Goal: Task Accomplishment & Management: Manage account settings

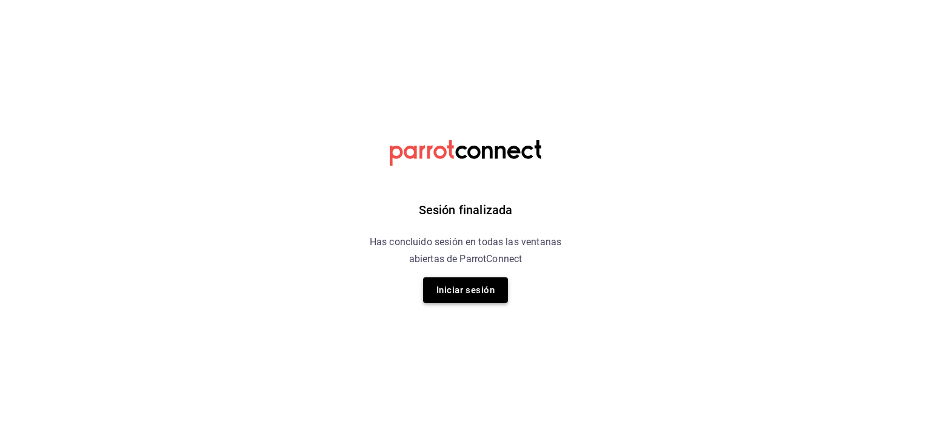
click at [454, 280] on button "Iniciar sesión" at bounding box center [465, 289] width 85 height 25
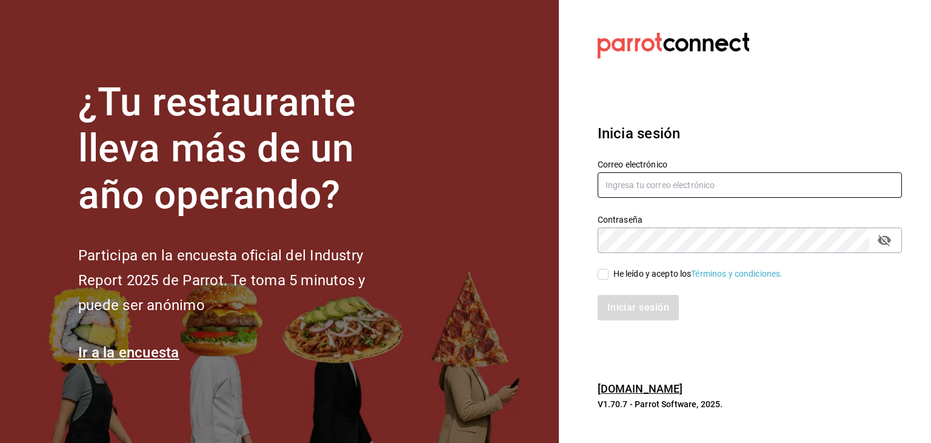
type input "[EMAIL_ADDRESS][DOMAIN_NAME]"
click at [615, 268] on div "He leído y acepto los Términos y condiciones." at bounding box center [699, 273] width 170 height 13
click at [609, 269] on input "He leído y acepto los Términos y condiciones." at bounding box center [603, 274] width 11 height 11
checkbox input "true"
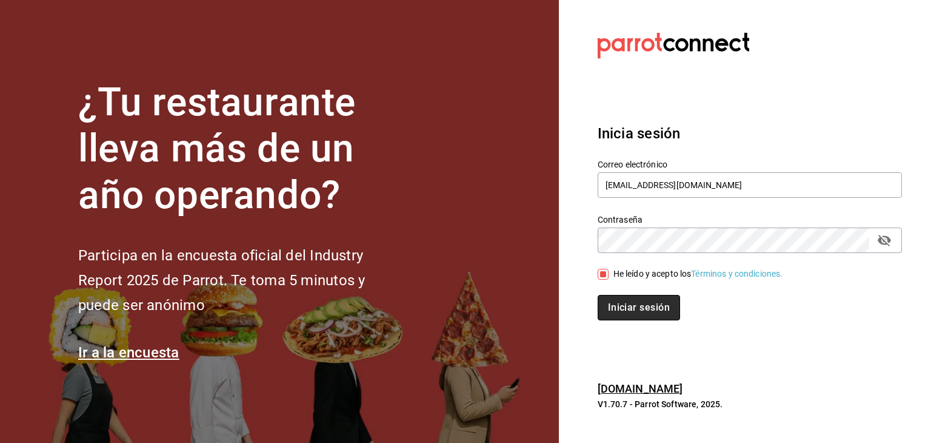
click at [627, 300] on button "Iniciar sesión" at bounding box center [639, 307] width 82 height 25
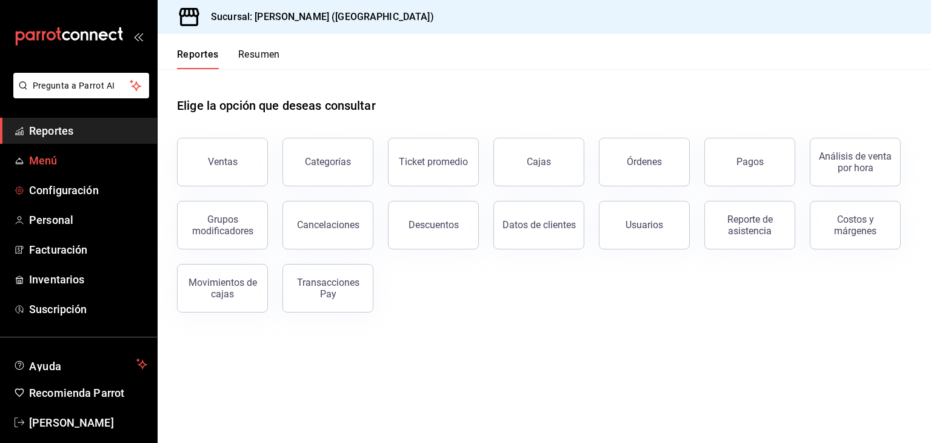
click at [58, 167] on span "Menú" at bounding box center [88, 160] width 118 height 16
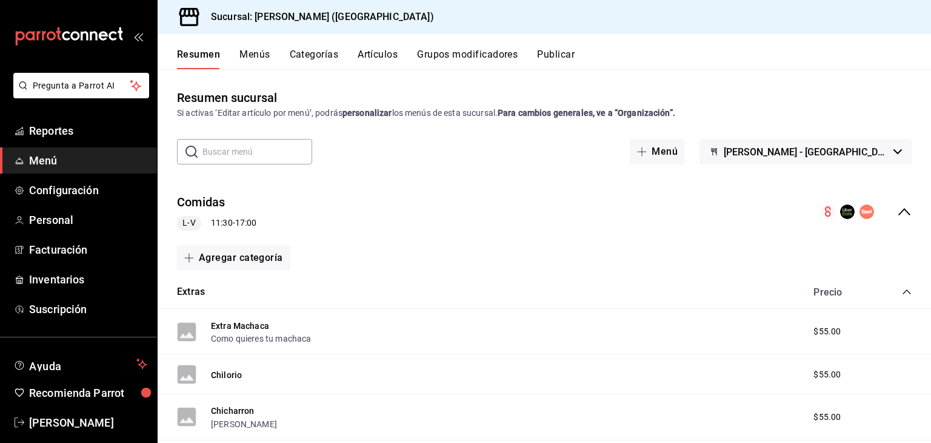
click at [269, 60] on button "Menús" at bounding box center [255, 59] width 30 height 21
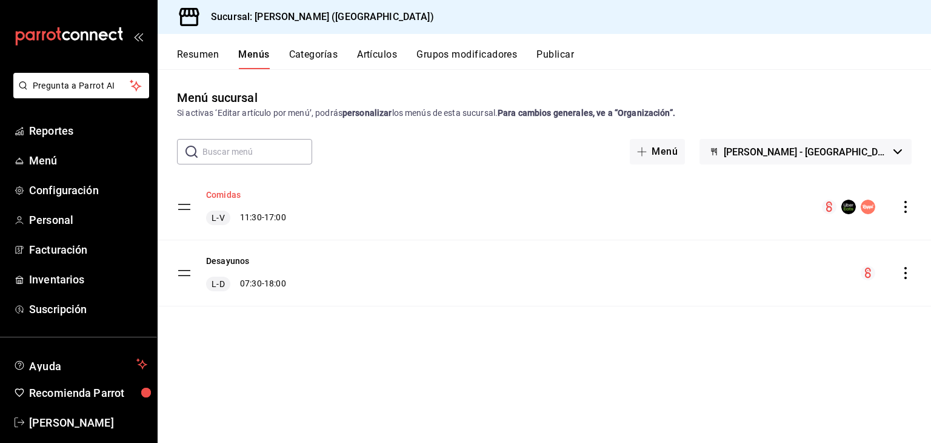
click at [230, 195] on button "Comidas" at bounding box center [223, 195] width 35 height 12
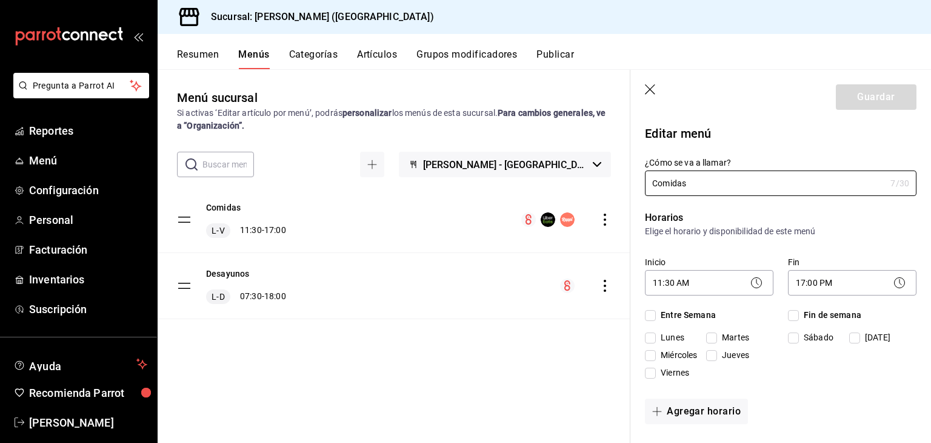
checkbox input "true"
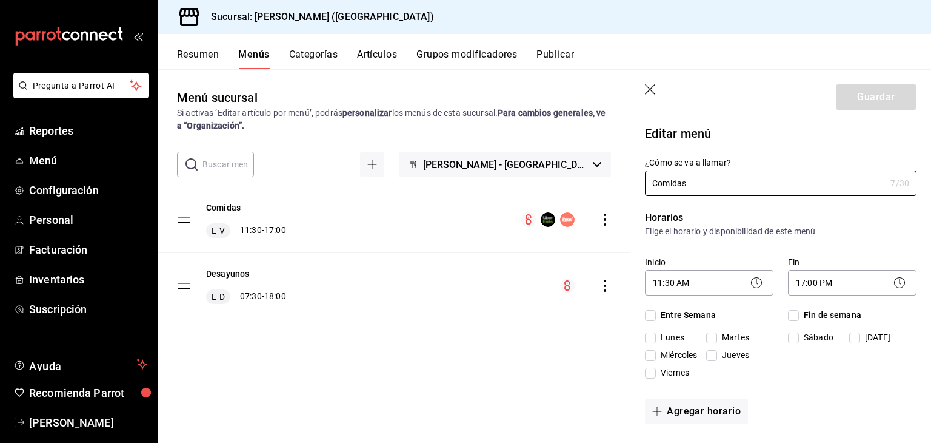
checkbox input "true"
click at [676, 281] on body "Pregunta a Parrot AI Reportes Menú Configuración Personal Facturación Inventari…" at bounding box center [465, 221] width 931 height 443
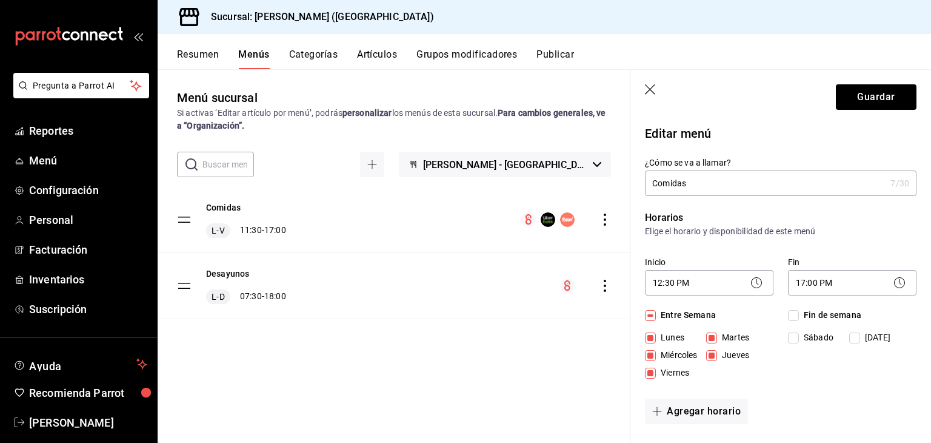
click at [758, 284] on icon at bounding box center [756, 282] width 15 height 15
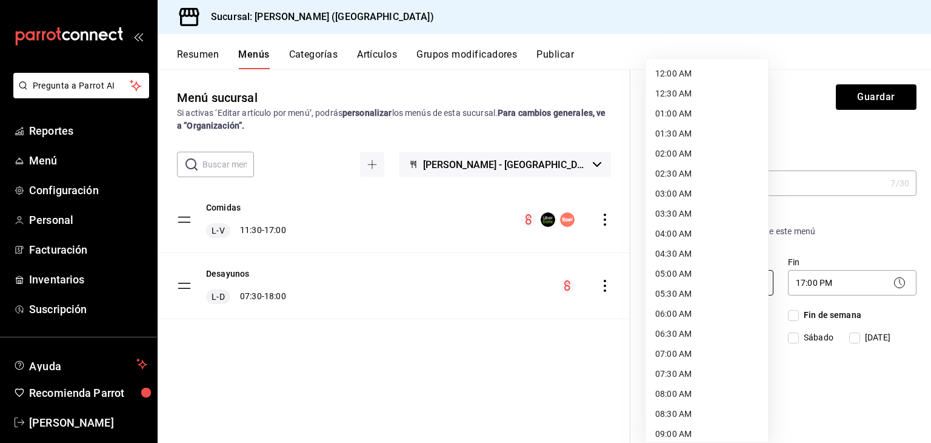
click at [692, 290] on body "Pregunta a Parrot AI Reportes Menú Configuración Personal Facturación Inventari…" at bounding box center [465, 221] width 931 height 443
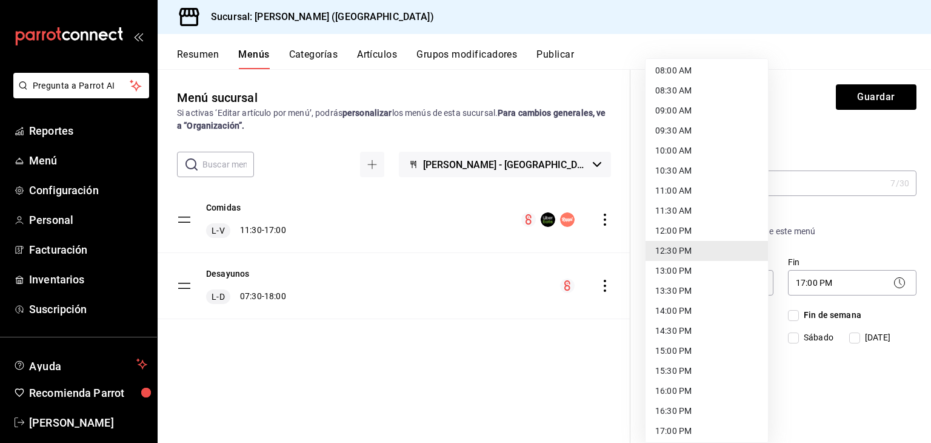
click at [689, 190] on li "11:00 AM" at bounding box center [707, 191] width 122 height 20
type input "11:00"
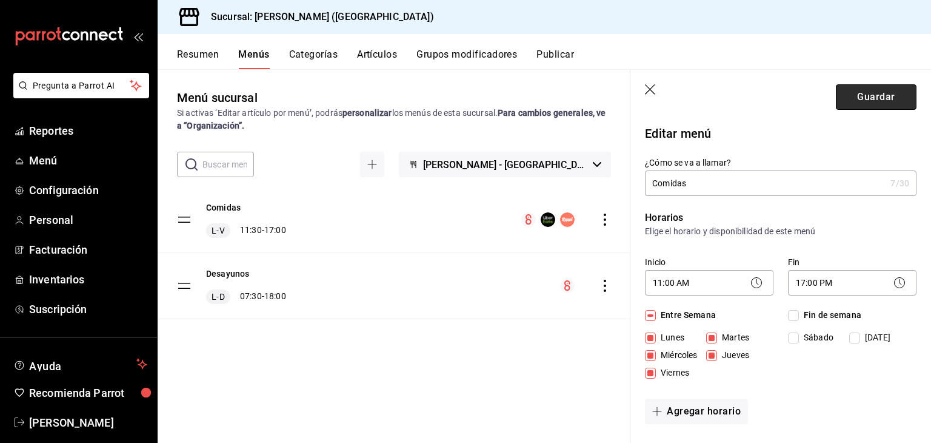
click at [865, 102] on button "Guardar" at bounding box center [876, 96] width 81 height 25
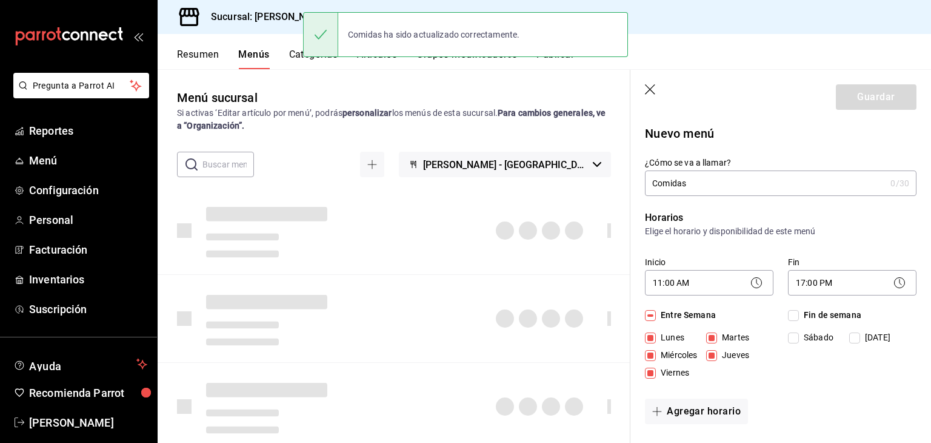
checkbox input "false"
type input "1758823587166"
